Goal: Transaction & Acquisition: Book appointment/travel/reservation

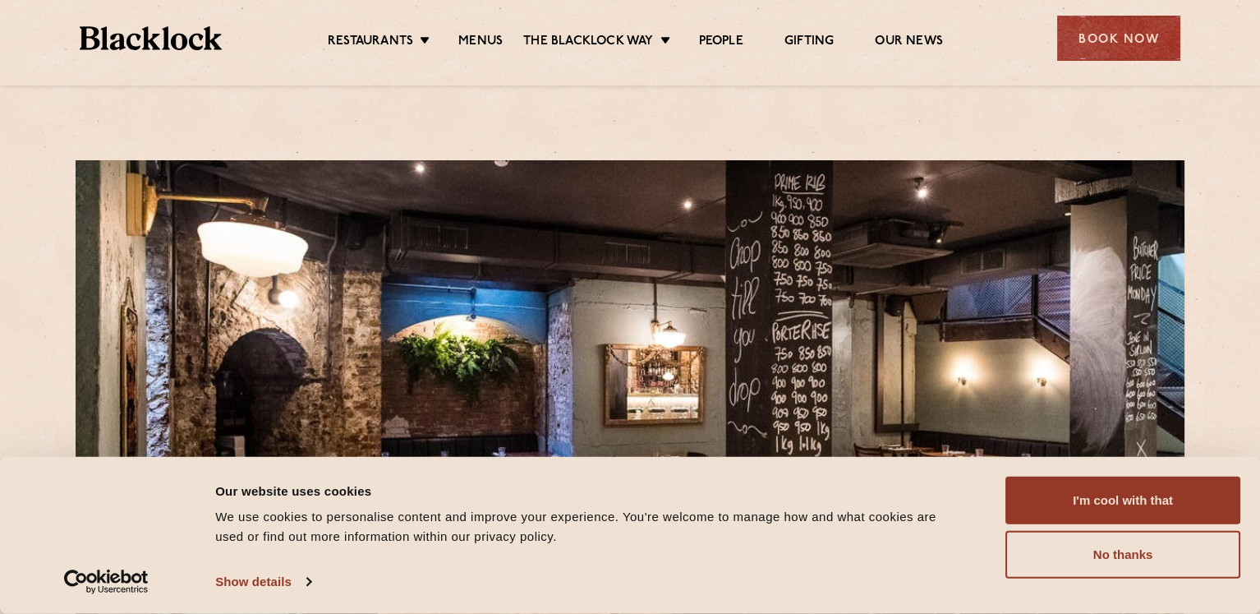
click at [1119, 29] on div "Book Now" at bounding box center [1119, 38] width 123 height 45
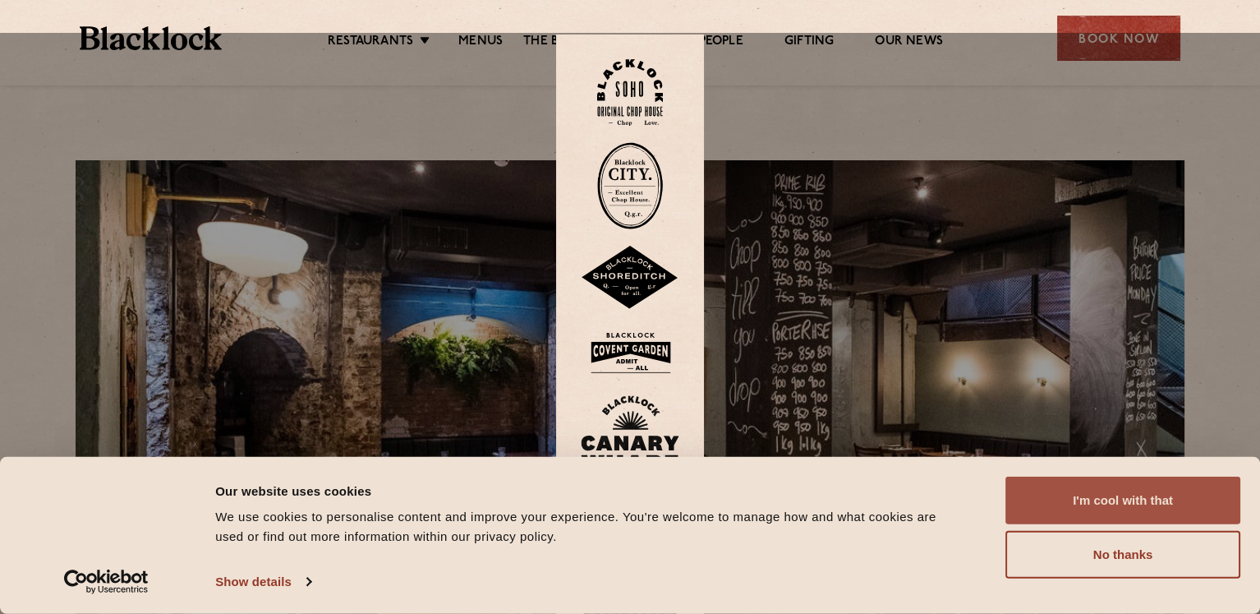
click at [1126, 477] on button "I'm cool with that" at bounding box center [1123, 501] width 235 height 48
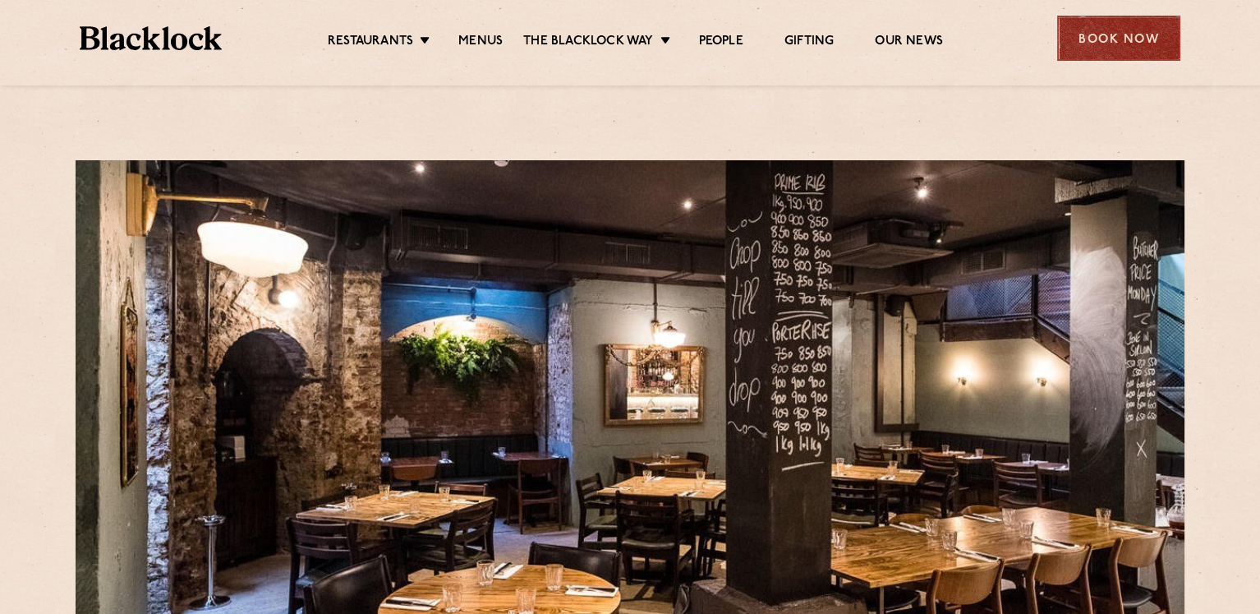
click at [1133, 35] on div "Book Now" at bounding box center [1119, 38] width 123 height 45
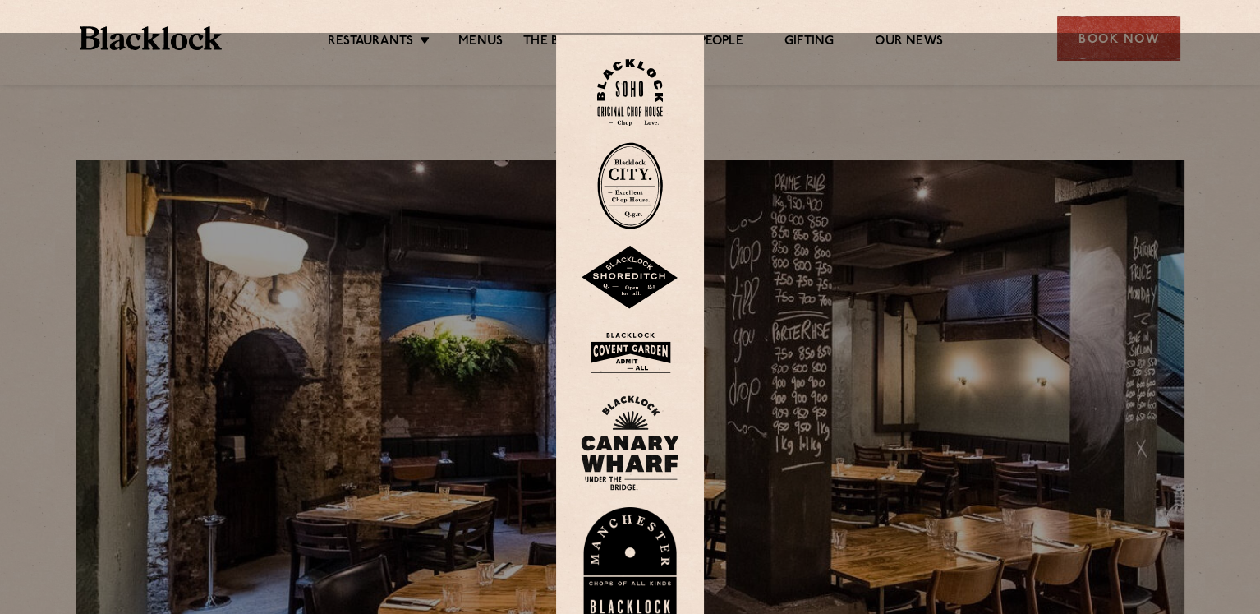
click at [631, 144] on img at bounding box center [630, 185] width 66 height 87
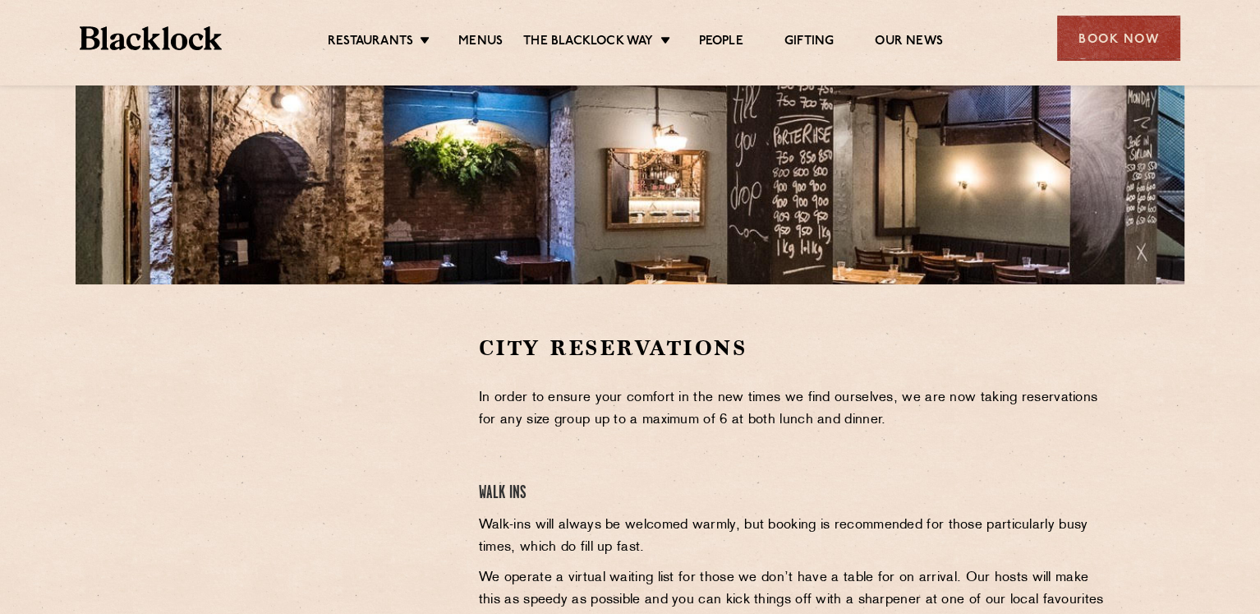
scroll to position [411, 0]
